Goal: Task Accomplishment & Management: Complete application form

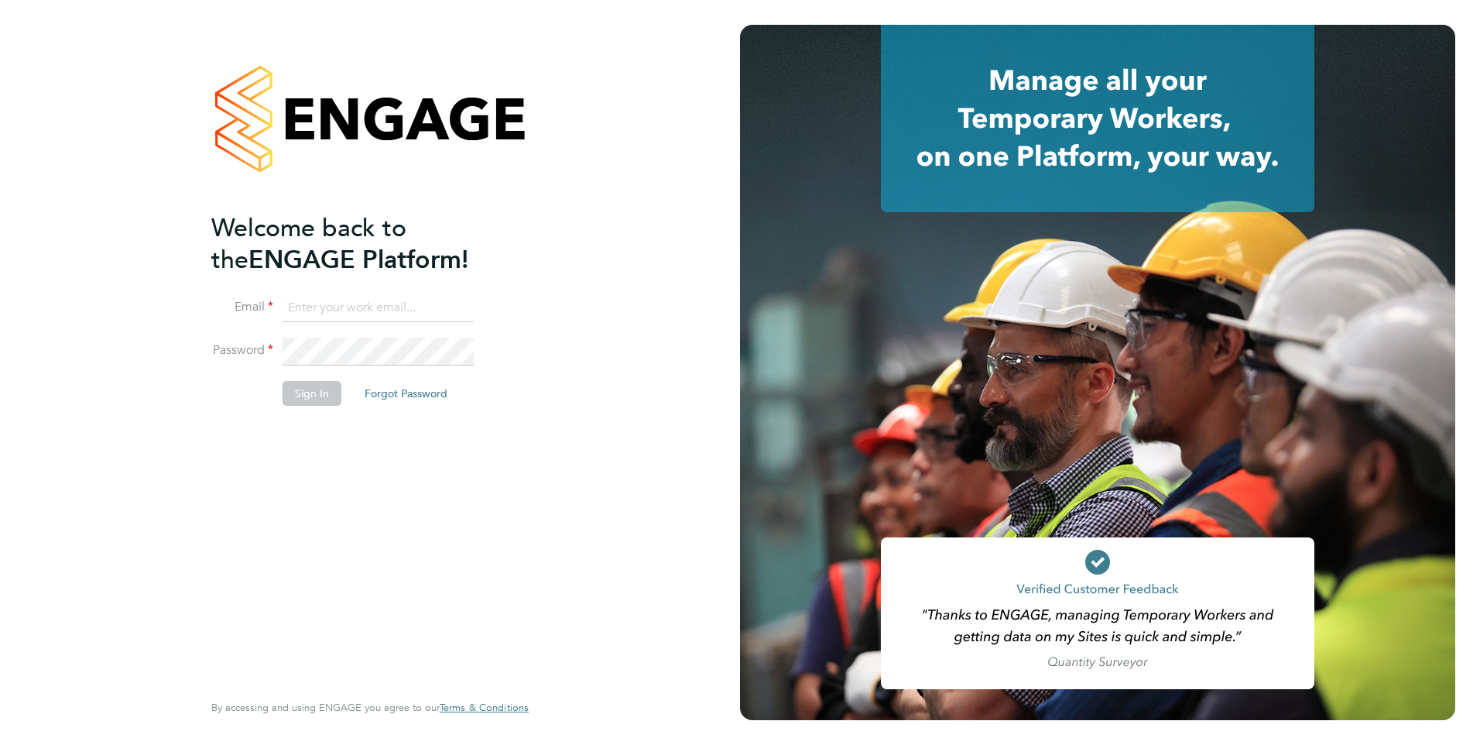
click at [369, 306] on input at bounding box center [377, 308] width 191 height 28
type input "[PERSON_NAME][EMAIL_ADDRESS][PERSON_NAME][PERSON_NAME][DOMAIN_NAME]"
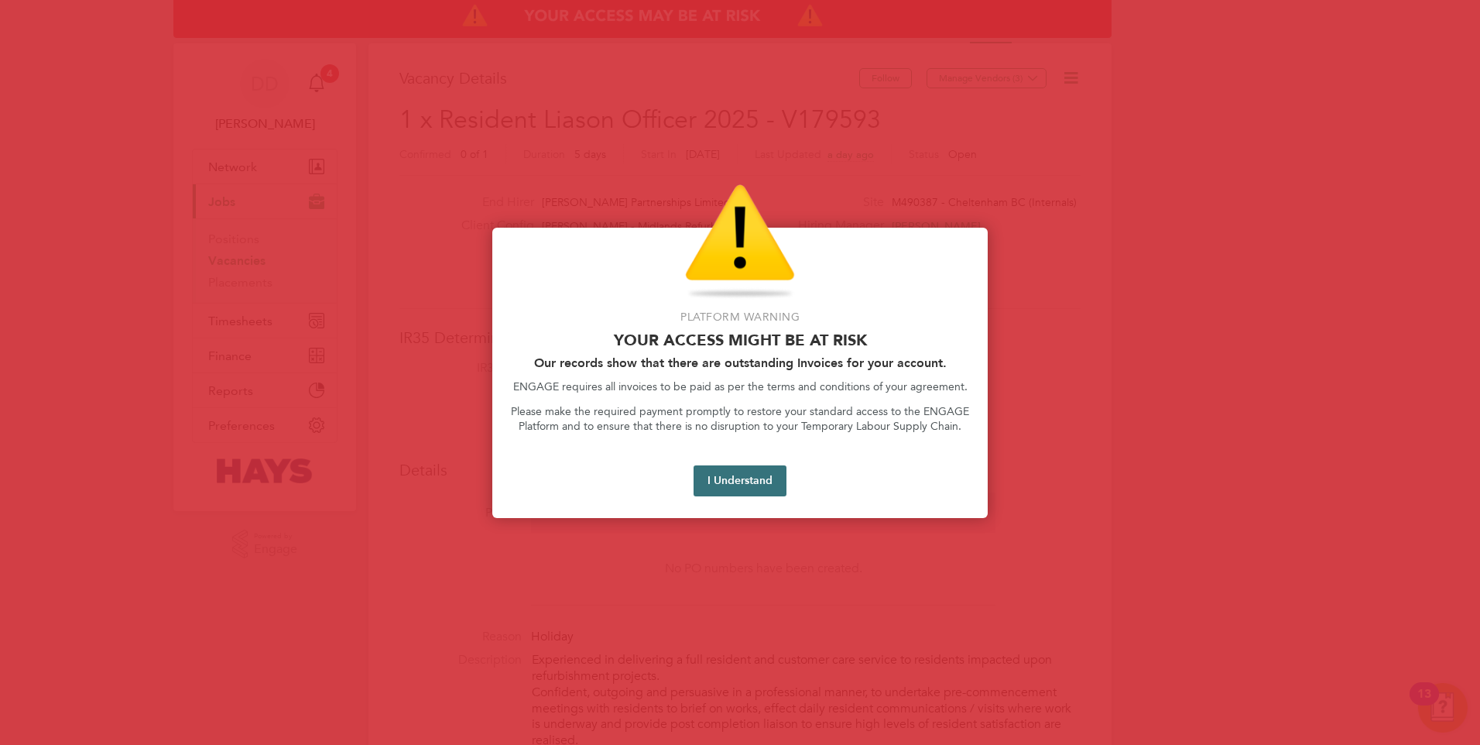
click at [739, 478] on button "I Understand" at bounding box center [739, 480] width 93 height 31
